Goal: Task Accomplishment & Management: Use online tool/utility

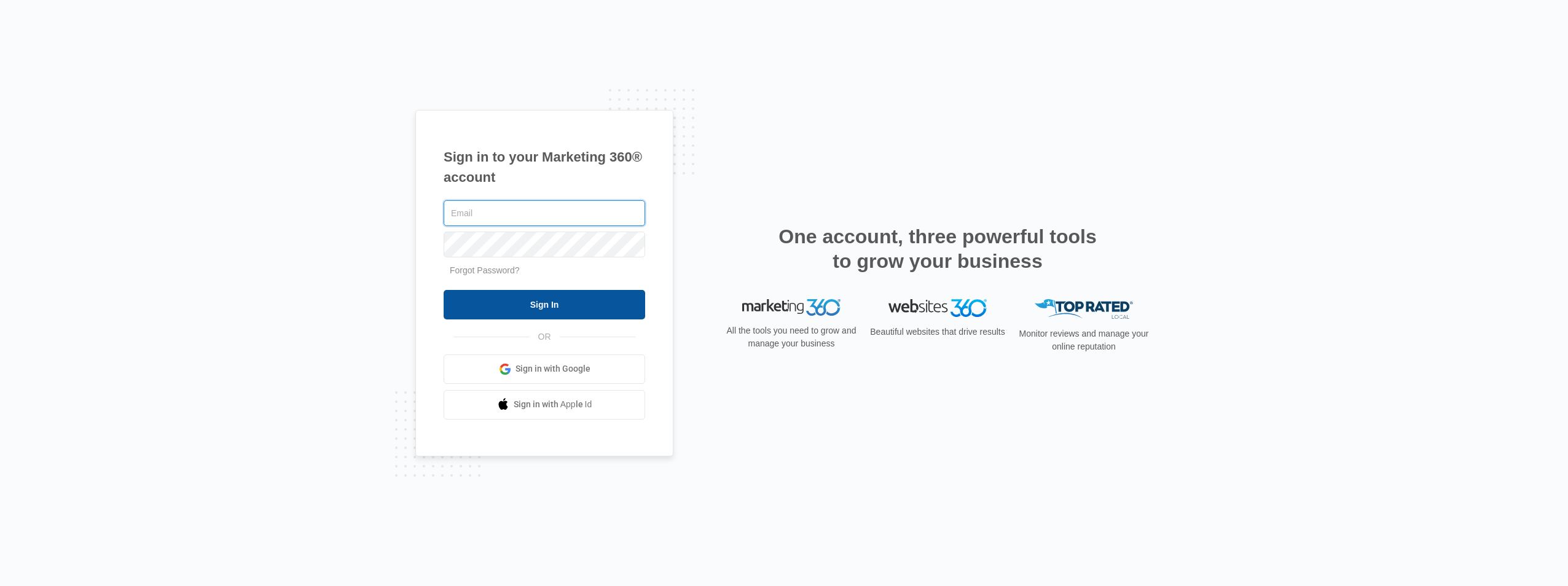
type input "[EMAIL_ADDRESS][DOMAIN_NAME]"
click at [520, 307] on input "Sign In" at bounding box center [544, 304] width 201 height 29
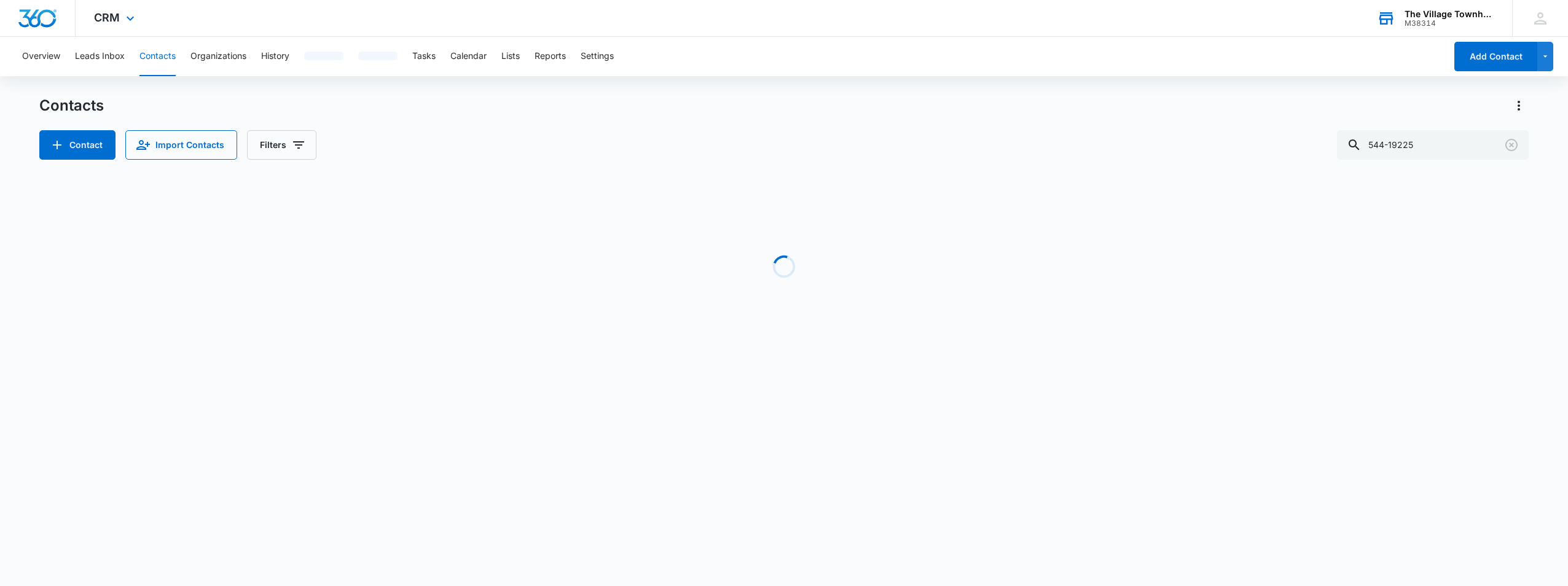
click at [1460, 14] on div "The Village Townhomes at [GEOGRAPHIC_DATA]" at bounding box center [1449, 14] width 90 height 10
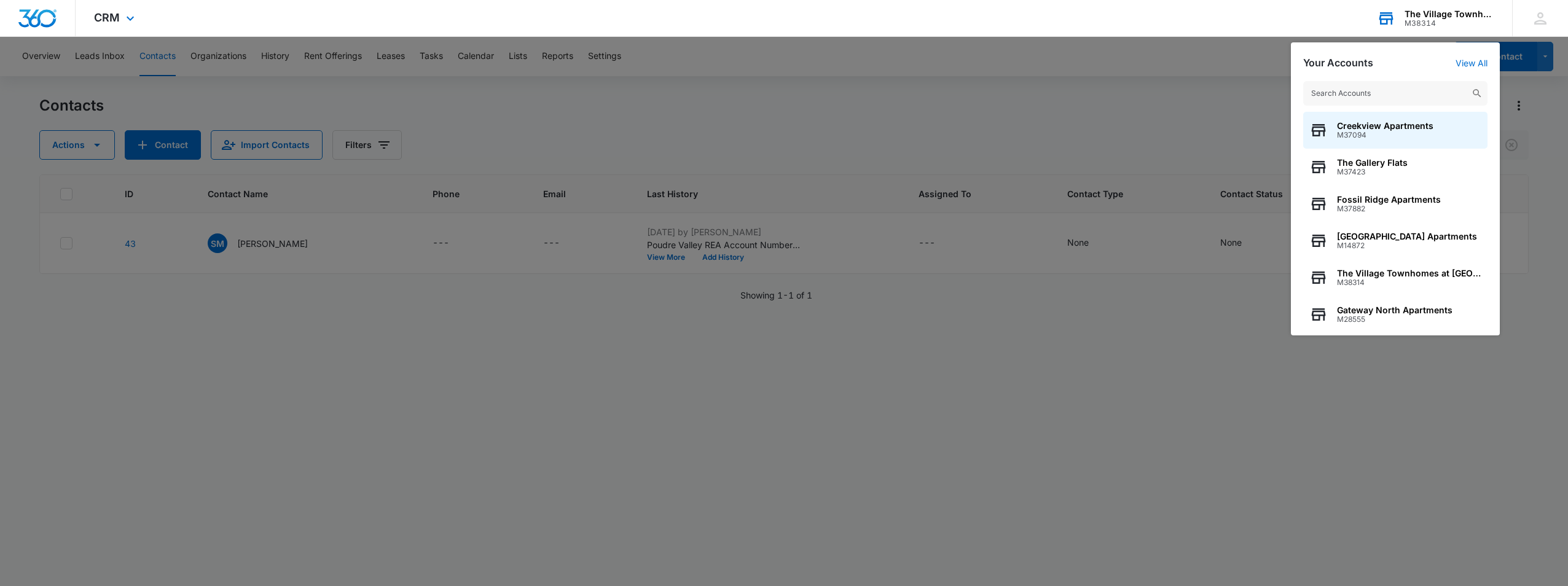
click at [1412, 88] on input "text" at bounding box center [1395, 93] width 184 height 24
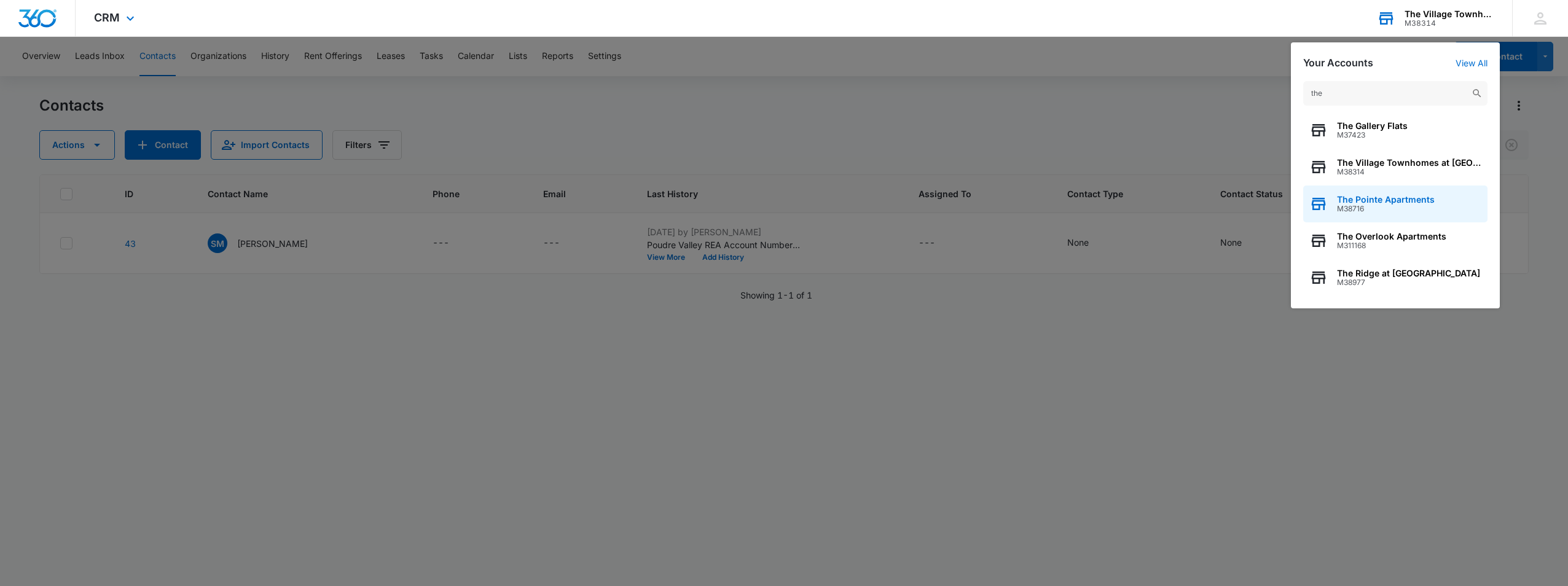
type input "the"
click at [1366, 207] on span "M38716" at bounding box center [1386, 209] width 97 height 9
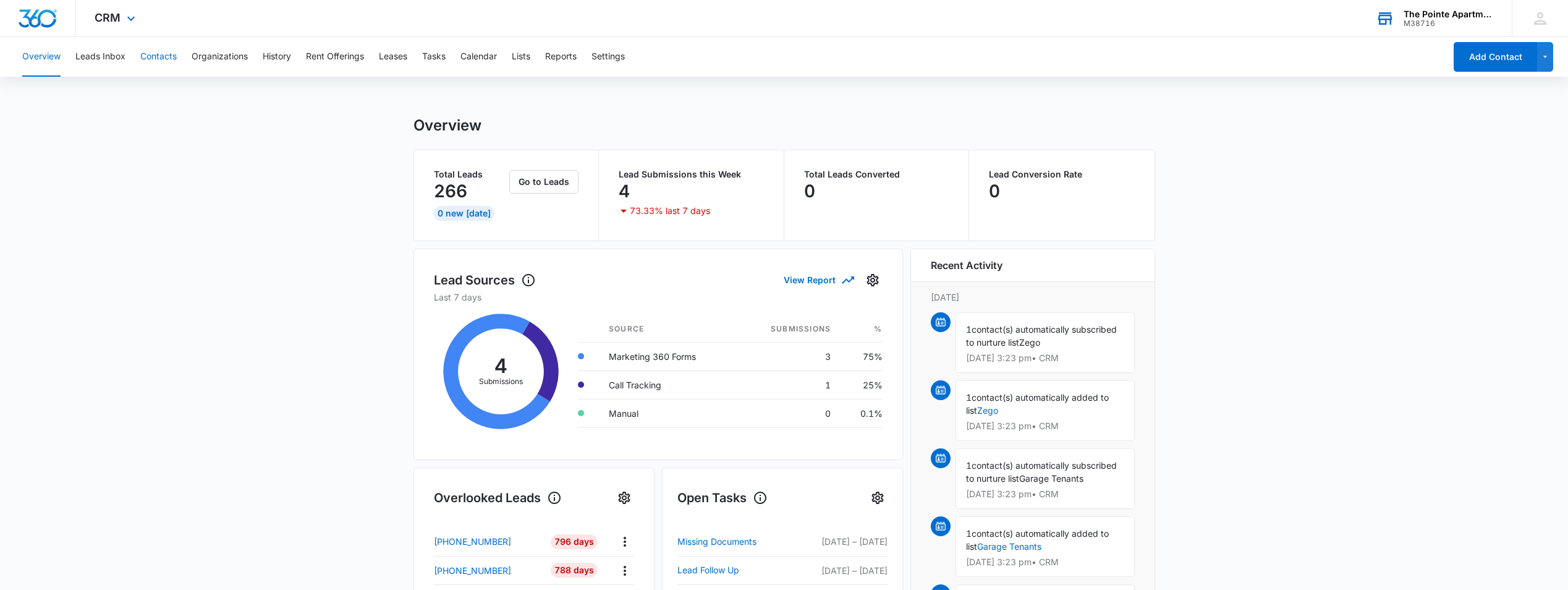
click at [156, 60] on button "Contacts" at bounding box center [159, 56] width 37 height 40
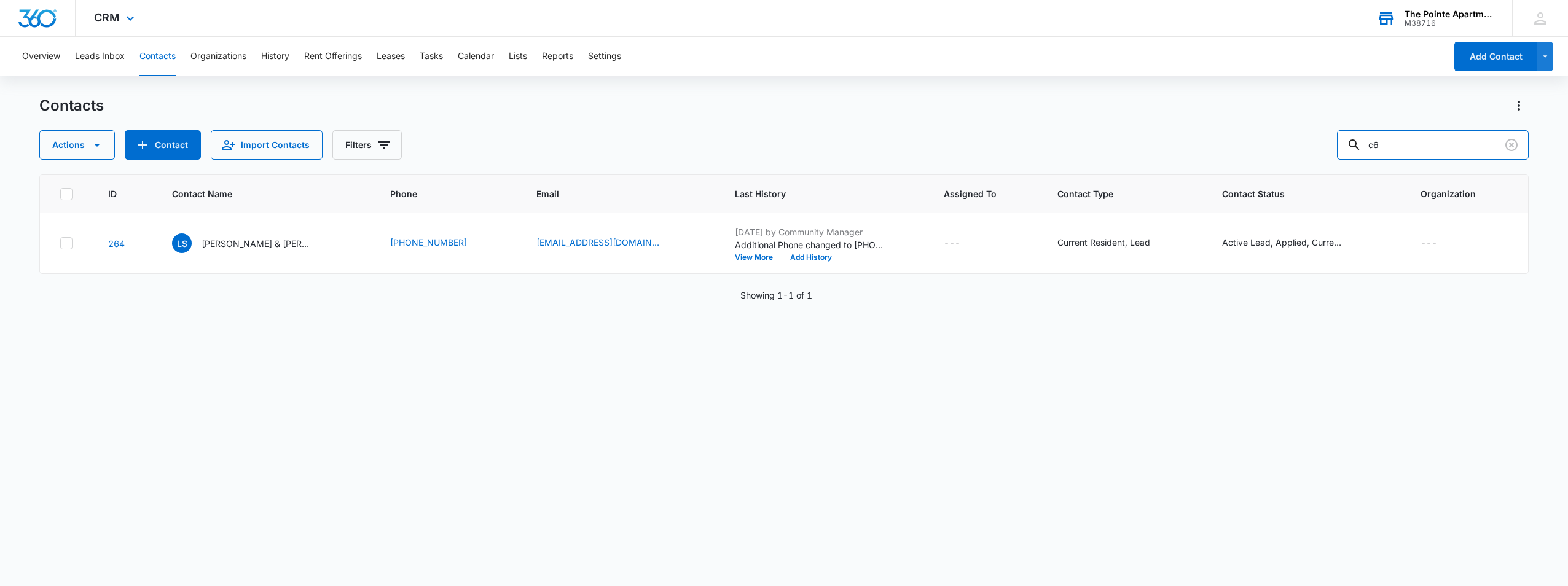
drag, startPoint x: 1403, startPoint y: 148, endPoint x: 1313, endPoint y: 129, distance: 92.0
click at [1313, 129] on div "Contacts Actions Contact Import Contacts Filters c6" at bounding box center [784, 128] width 1489 height 64
type input "a8"
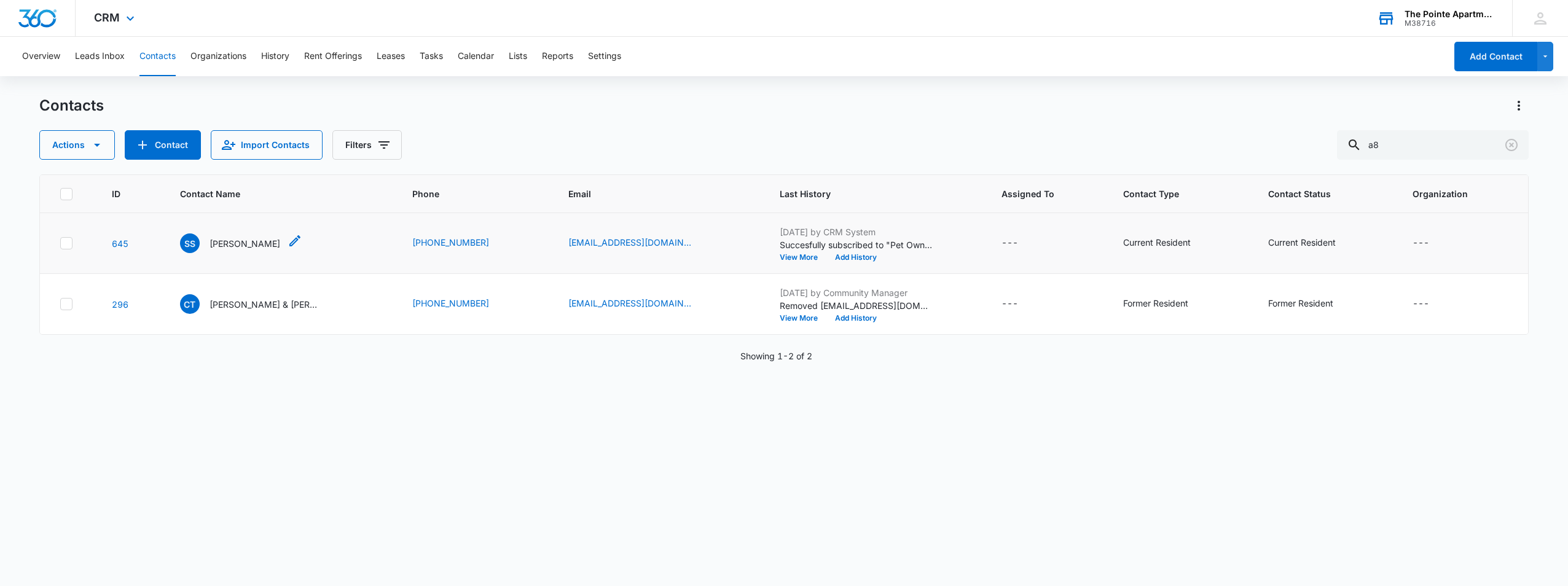
click at [245, 249] on p "[PERSON_NAME]" at bounding box center [244, 244] width 71 height 13
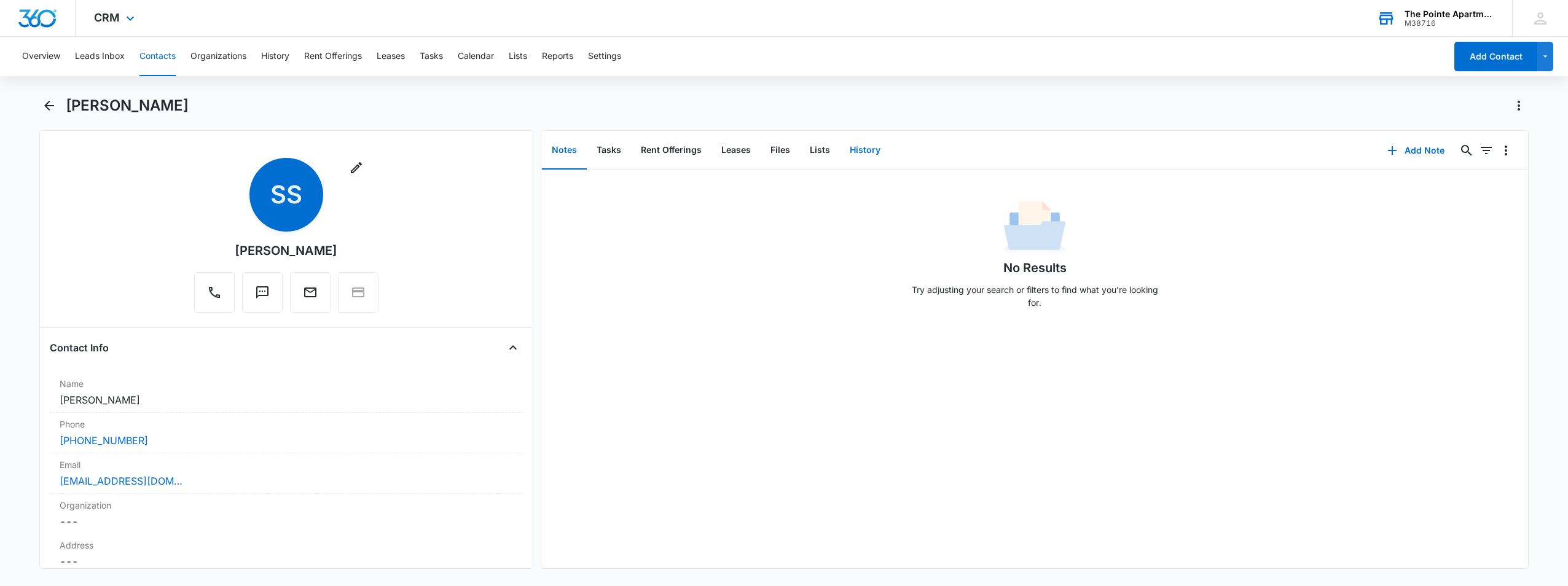
click at [859, 147] on button "History" at bounding box center [865, 150] width 50 height 38
click at [1404, 153] on button "Add History" at bounding box center [1410, 150] width 92 height 29
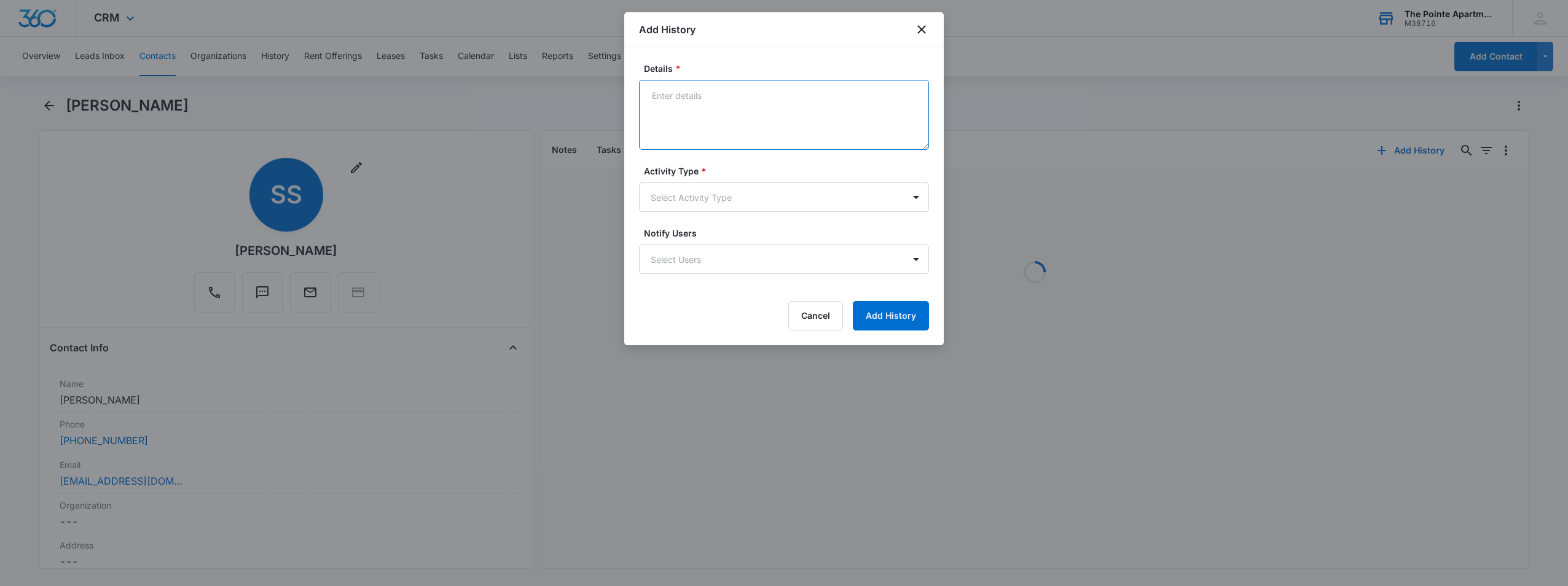
click at [758, 101] on textarea "Details *" at bounding box center [784, 115] width 290 height 70
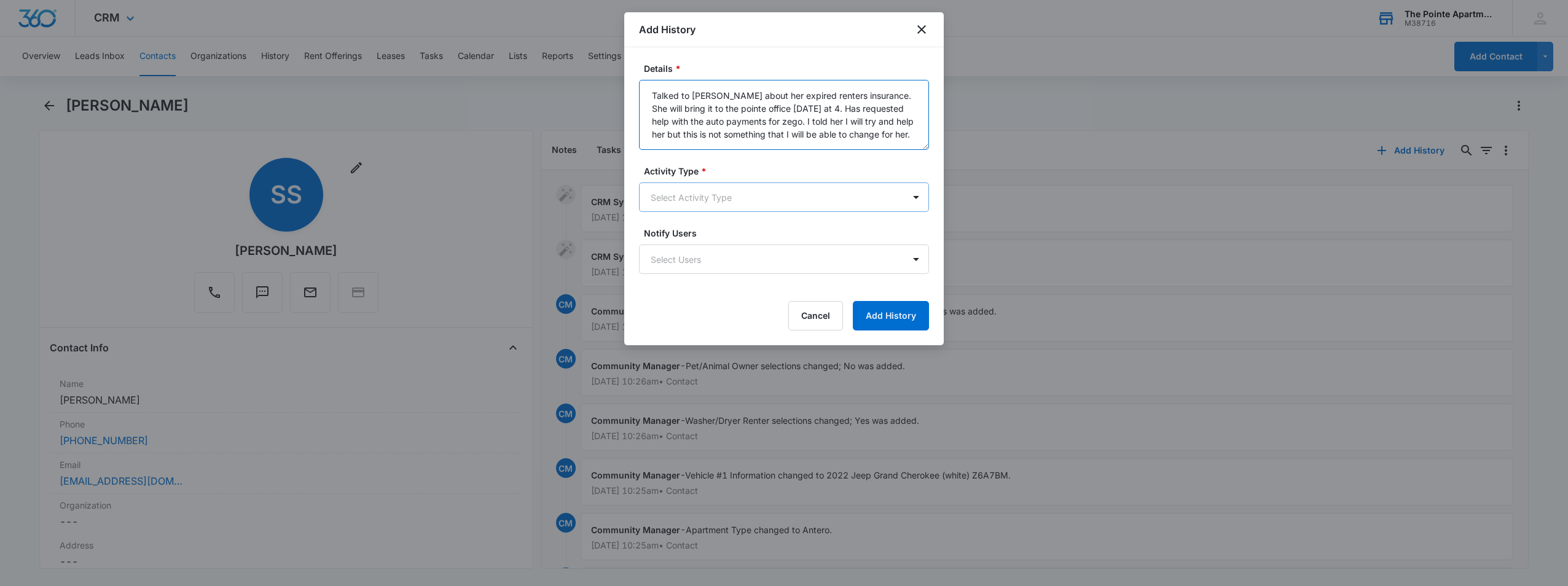
type textarea "Talked to [PERSON_NAME] about her expired renters insurance. She will bring it …"
click at [869, 191] on body "CRM Apps Reputation Websites Forms CRM Email Social Shop Payments POS Content A…" at bounding box center [784, 293] width 1568 height 586
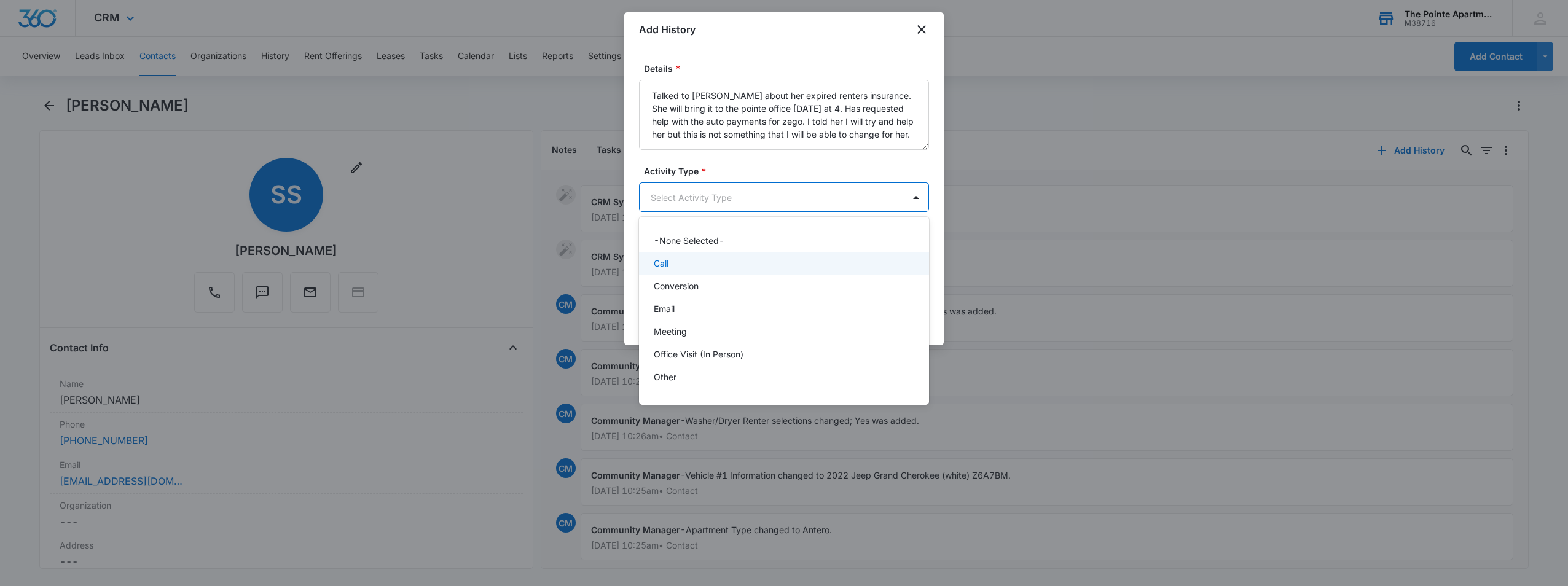
click at [783, 266] on div "Call" at bounding box center [783, 263] width 258 height 13
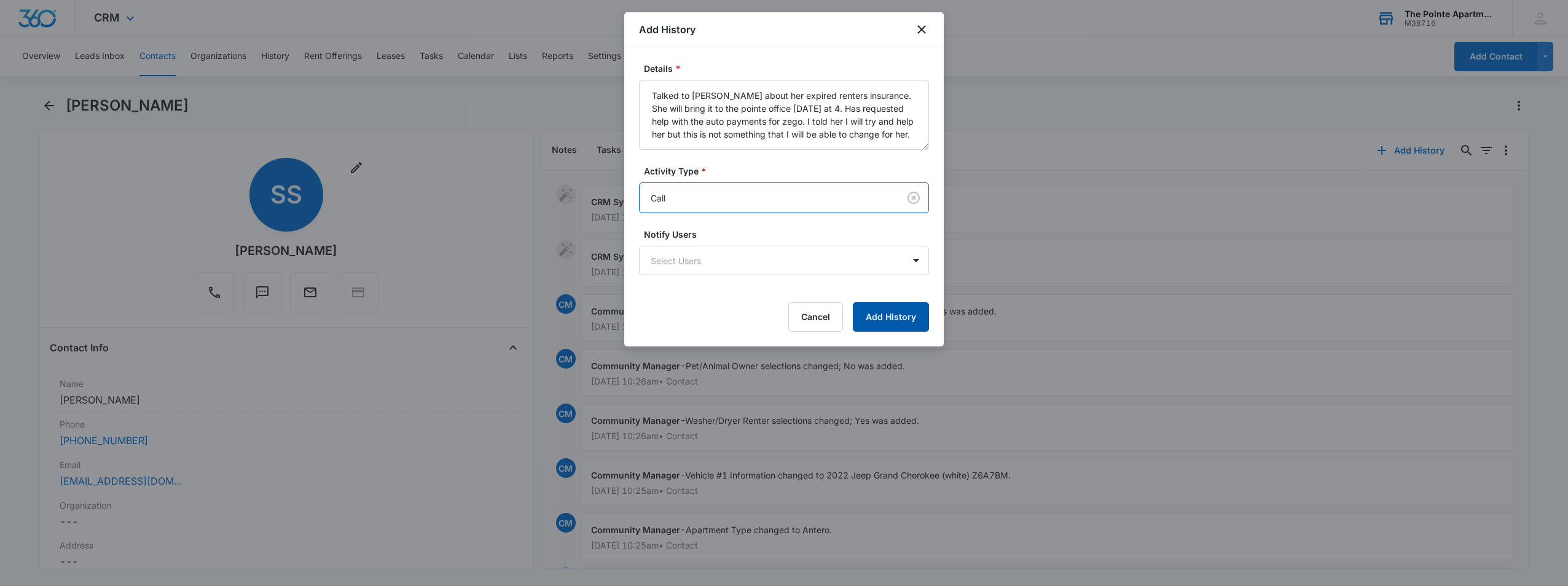
click at [909, 320] on button "Add History" at bounding box center [891, 317] width 76 height 29
